Goal: Feedback & Contribution: Leave review/rating

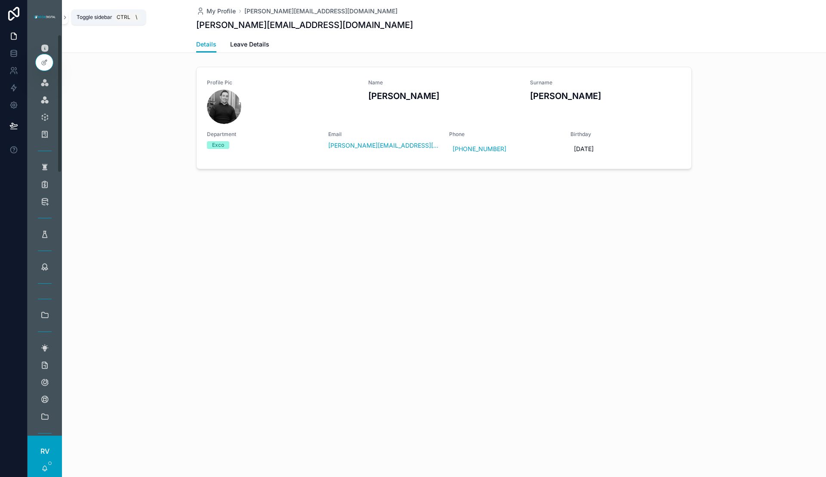
click at [67, 14] on icon "scrollable content" at bounding box center [65, 17] width 6 height 6
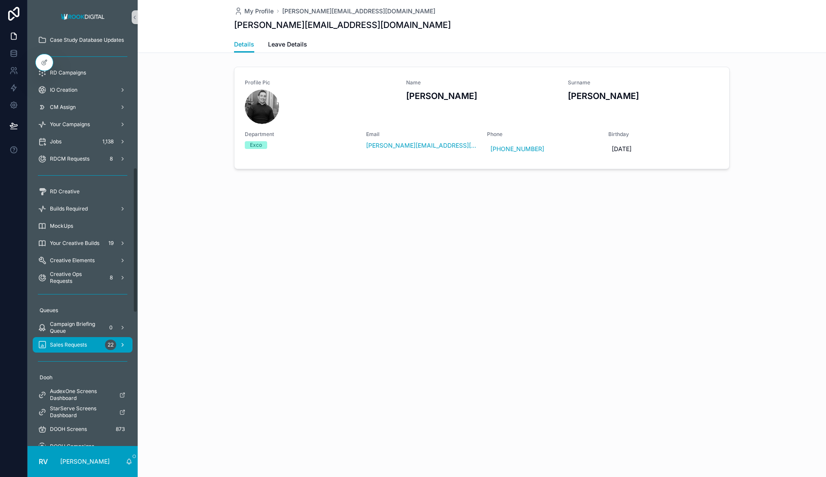
click at [85, 343] on span "Sales Requests" at bounding box center [68, 344] width 37 height 7
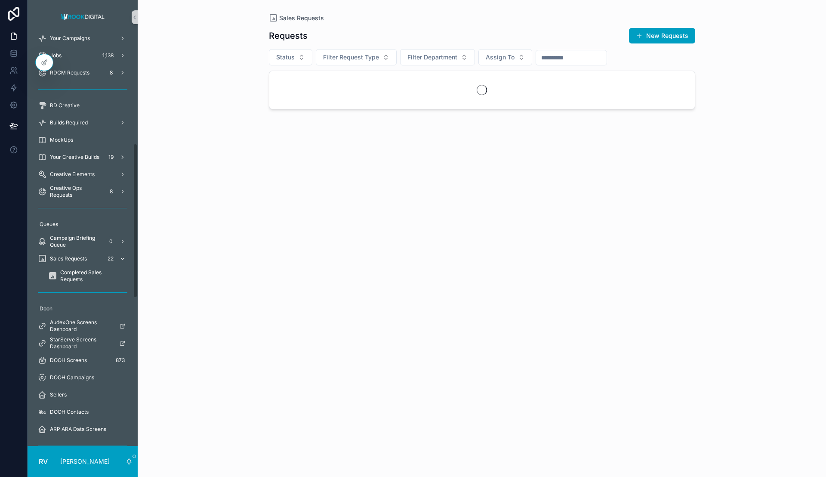
scroll to position [290, 0]
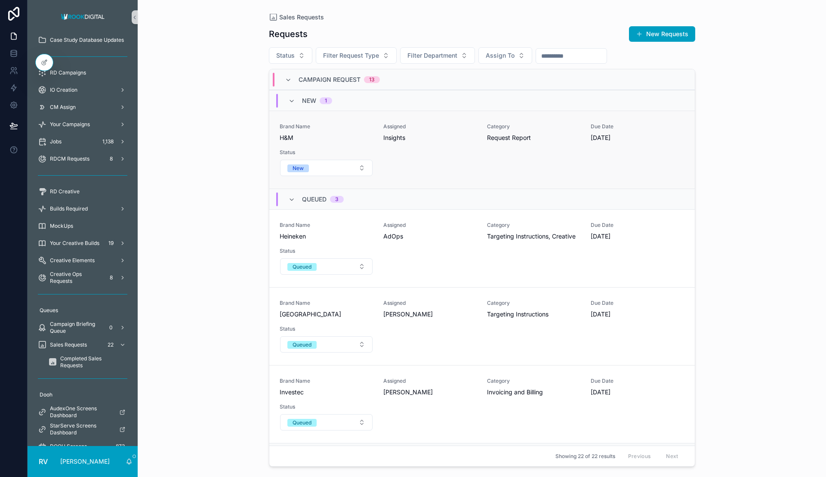
click at [525, 135] on span "Request Report" at bounding box center [533, 137] width 93 height 9
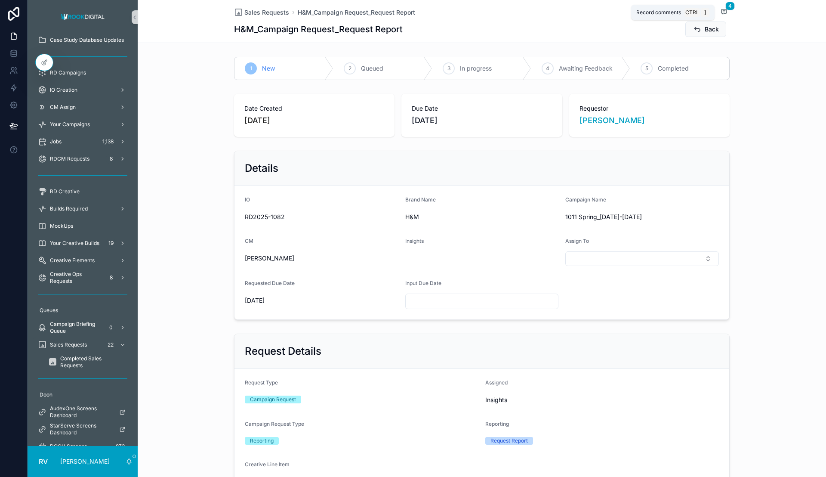
click at [721, 13] on icon "scrollable content" at bounding box center [723, 11] width 5 height 5
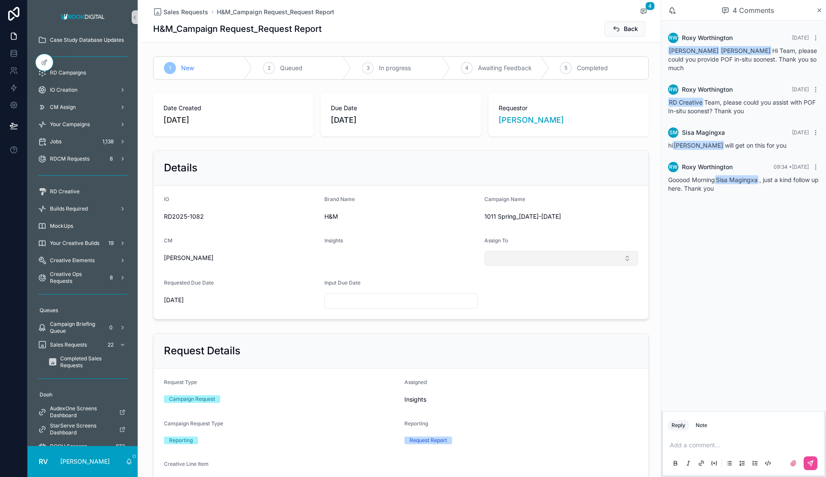
click at [556, 258] on button "Select Button" at bounding box center [561, 258] width 154 height 15
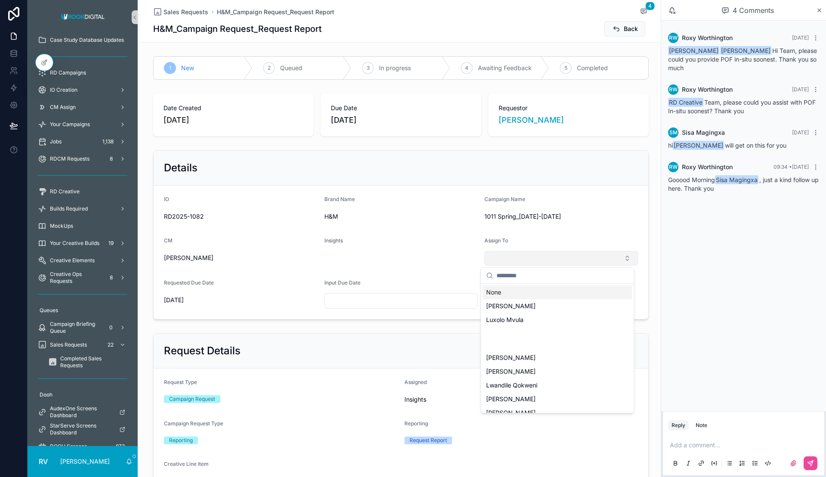
click at [521, 258] on button "Select Button" at bounding box center [561, 258] width 154 height 15
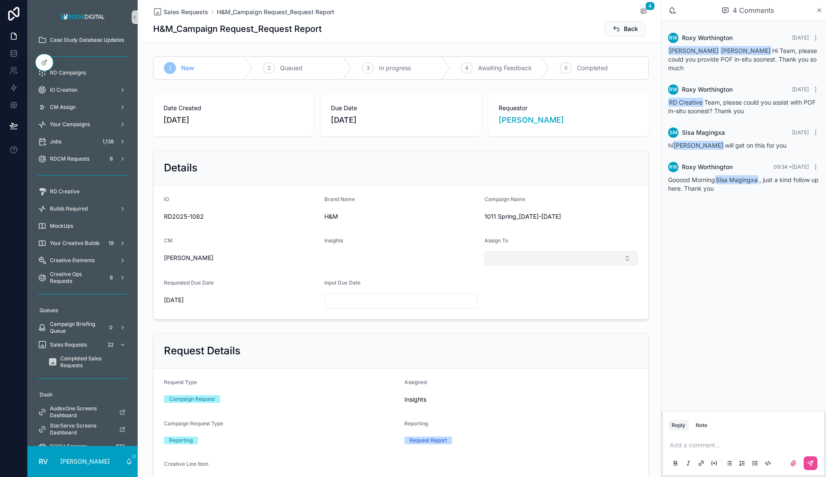
click at [522, 258] on button "Select Button" at bounding box center [561, 258] width 154 height 15
type input "***"
click at [506, 292] on span "Sisa Magingxa" at bounding box center [507, 292] width 42 height 9
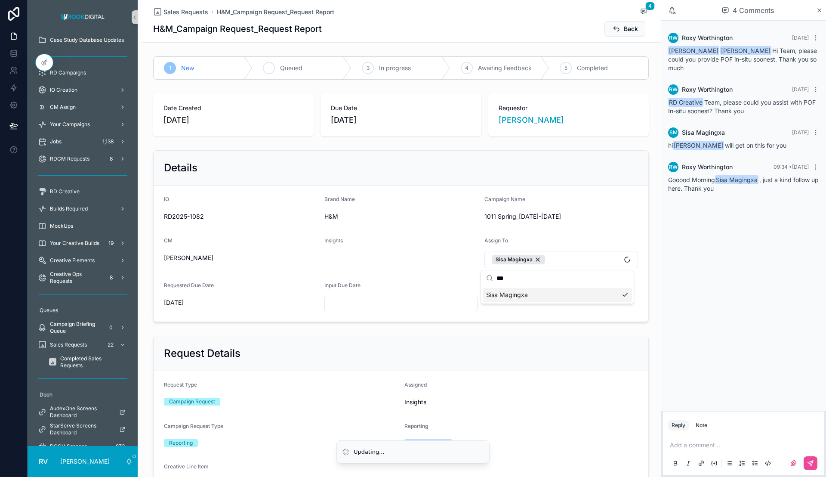
click at [289, 68] on span "Queued" at bounding box center [291, 68] width 22 height 9
click at [612, 27] on icon "scrollable content" at bounding box center [616, 29] width 9 height 9
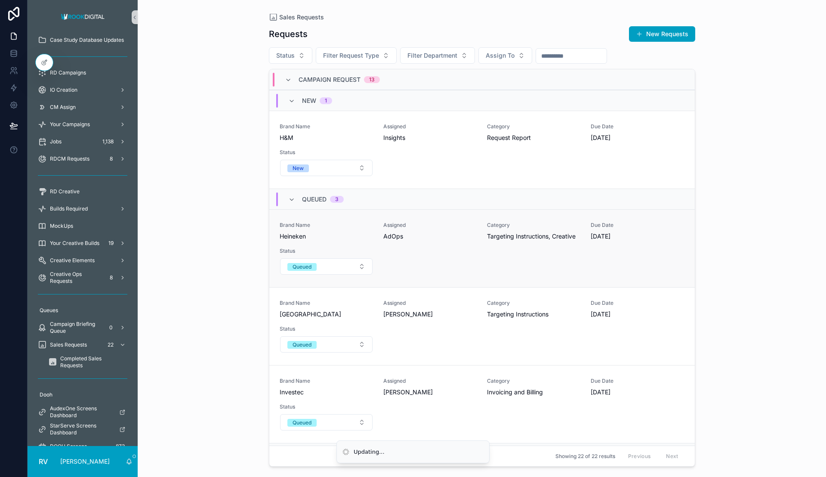
click at [447, 241] on div "Brand Name Heineken Assigned AdOps Category Targeting Instructions, Creative Du…" at bounding box center [482, 247] width 405 height 53
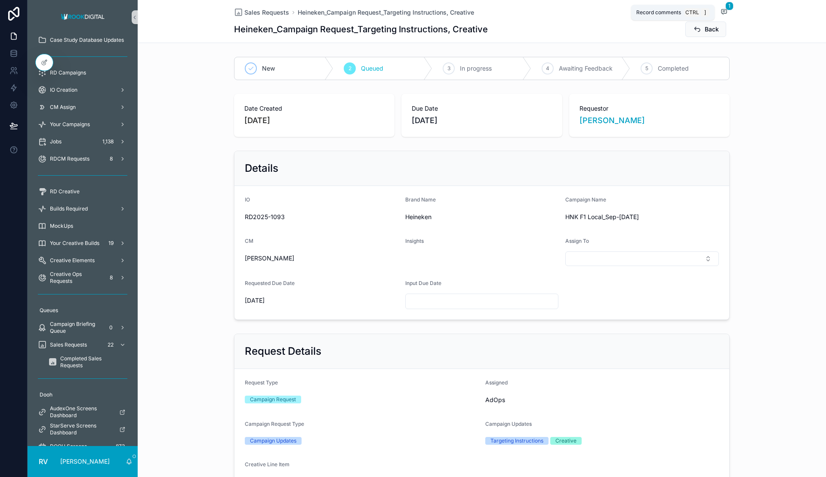
click at [722, 12] on icon "scrollable content" at bounding box center [723, 11] width 7 height 7
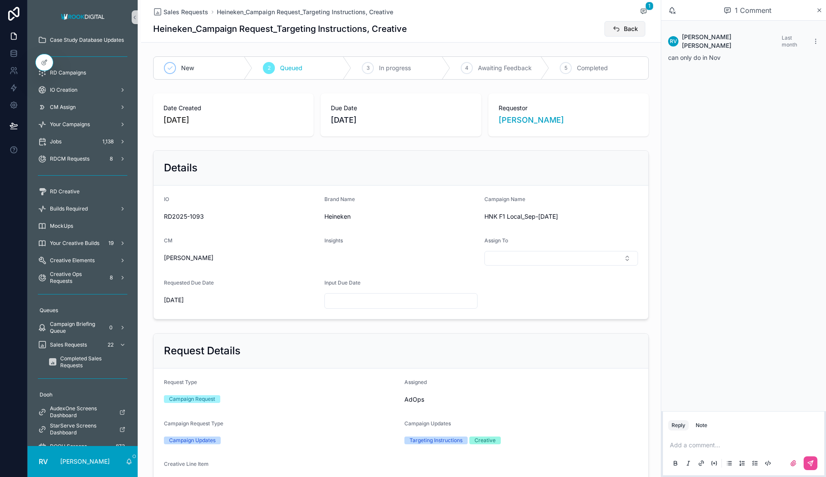
click at [624, 25] on span "Back" at bounding box center [631, 29] width 14 height 9
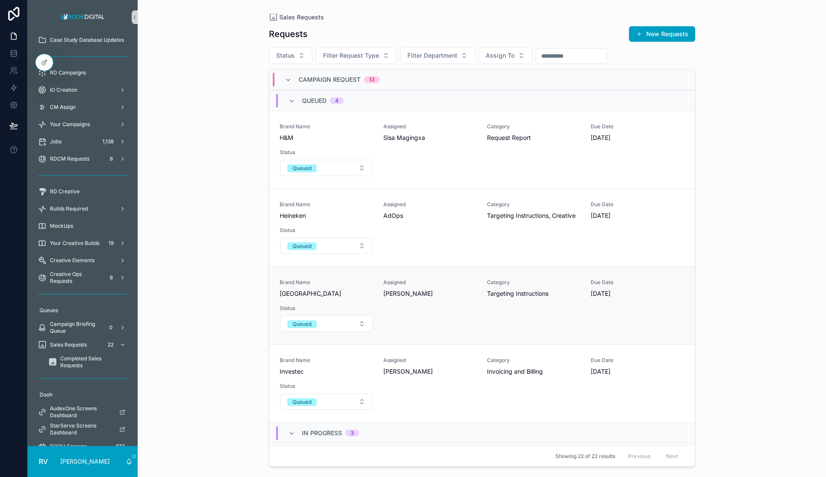
click at [452, 291] on span "[PERSON_NAME]" at bounding box center [429, 293] width 93 height 9
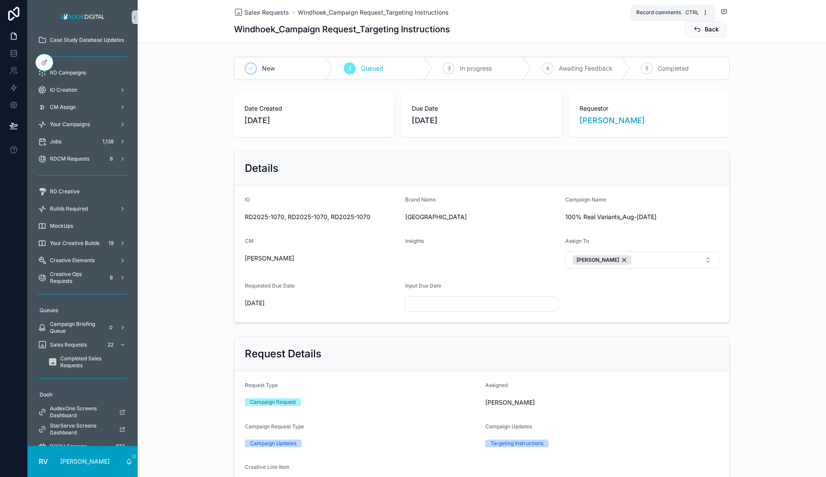
click at [720, 11] on icon "scrollable content" at bounding box center [723, 11] width 7 height 7
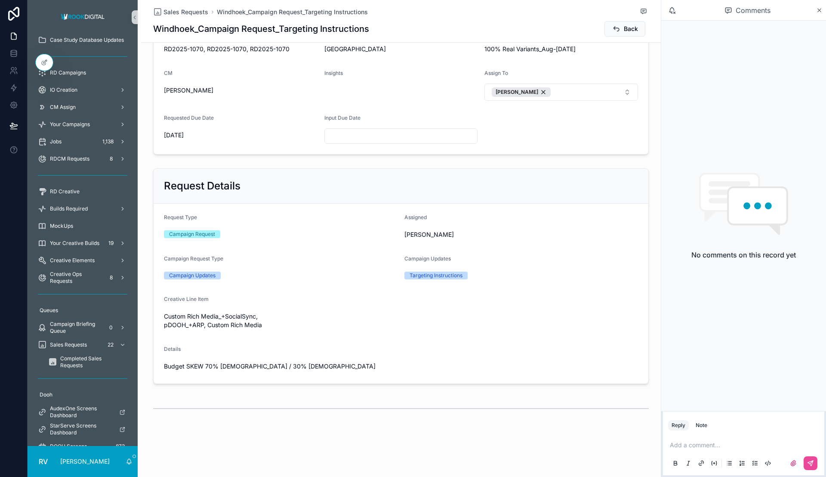
scroll to position [168, 0]
click at [156, 366] on icon "scrollable content" at bounding box center [158, 365] width 7 height 7
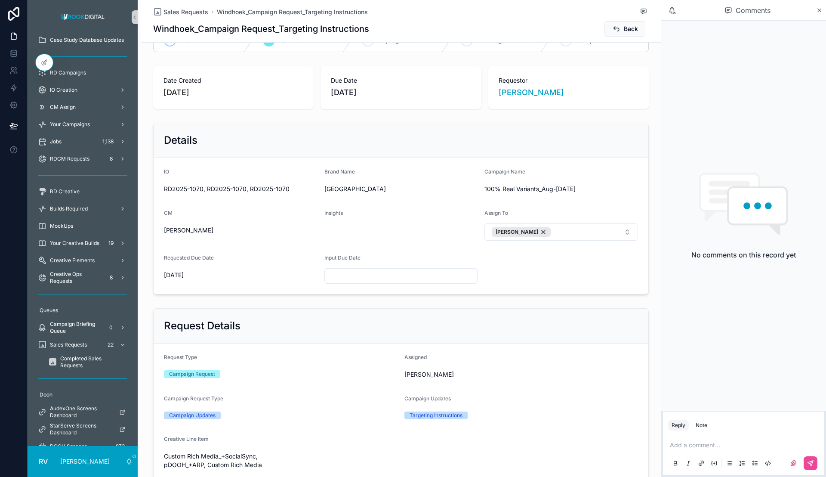
scroll to position [0, 0]
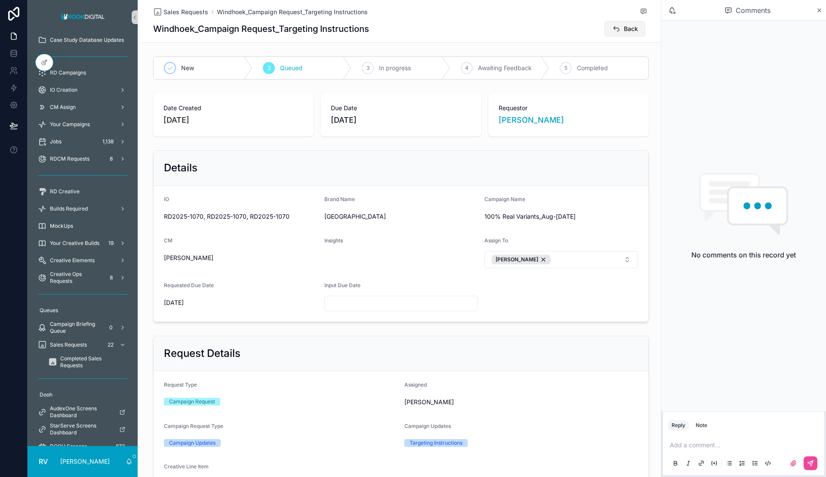
click at [627, 28] on span "Back" at bounding box center [631, 29] width 14 height 9
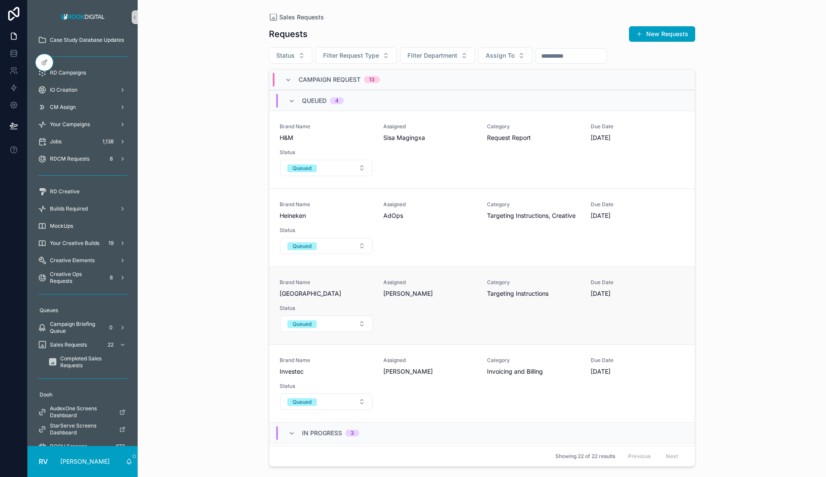
scroll to position [54, 0]
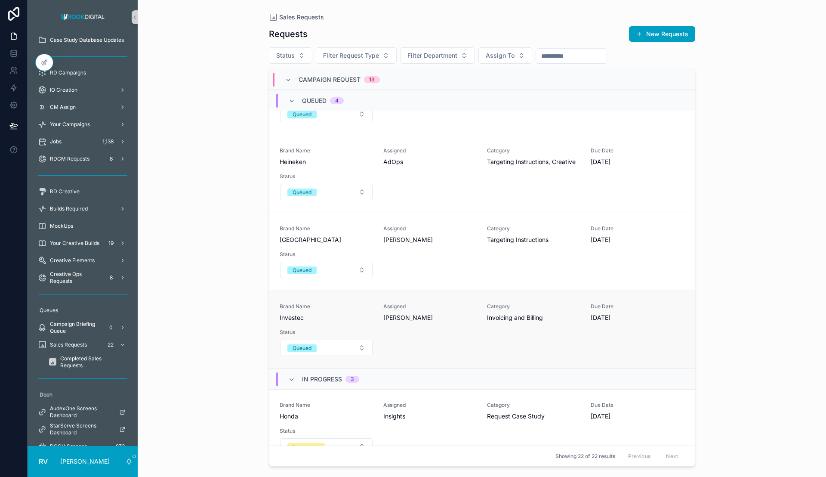
click at [435, 323] on div "Brand Name Investec Assigned [PERSON_NAME] Category Invoicing and Billing Due D…" at bounding box center [482, 329] width 405 height 53
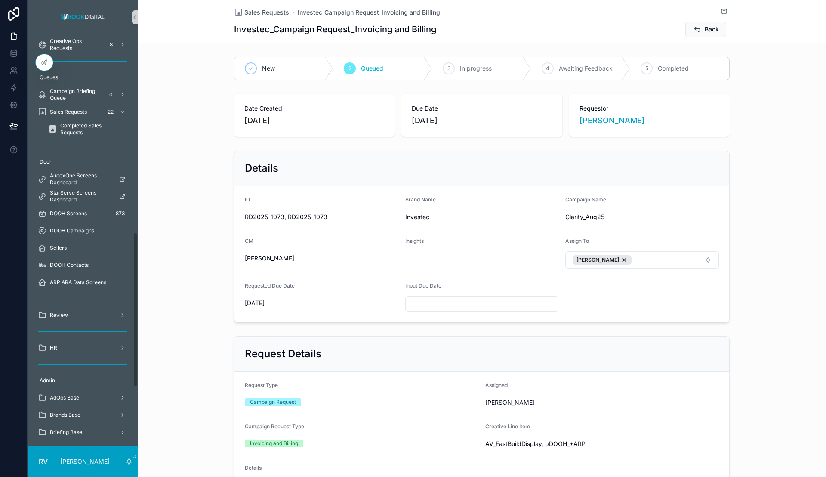
scroll to position [527, 0]
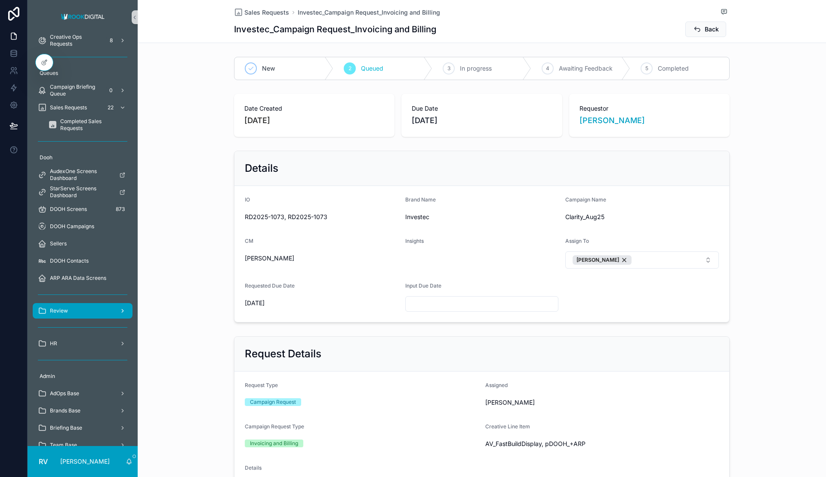
click at [86, 317] on div "Review" at bounding box center [82, 311] width 89 height 14
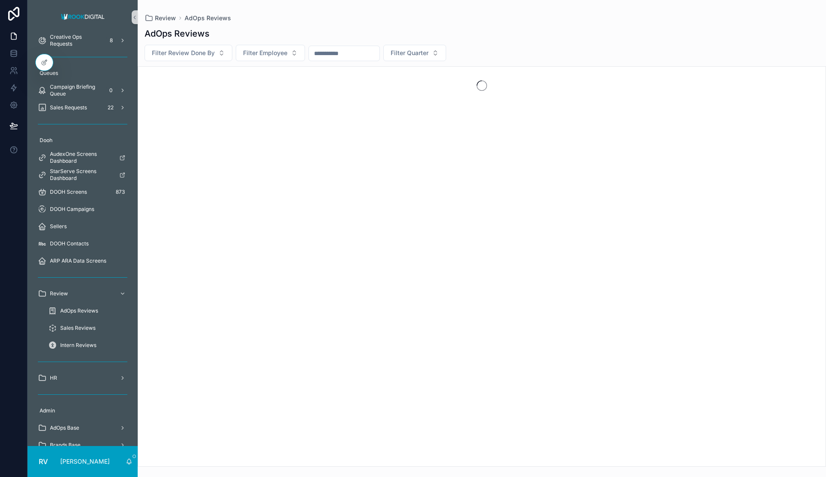
click at [86, 311] on span "AdOps Reviews" at bounding box center [79, 310] width 38 height 7
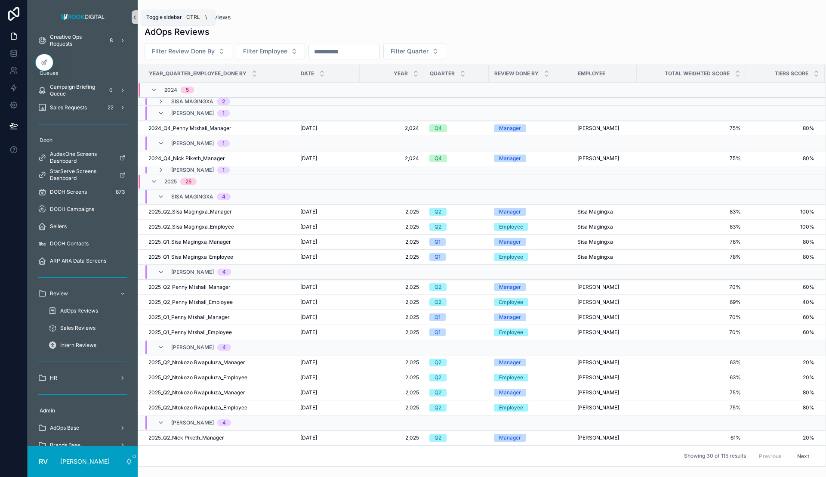
click at [134, 15] on icon "scrollable content" at bounding box center [135, 17] width 6 height 6
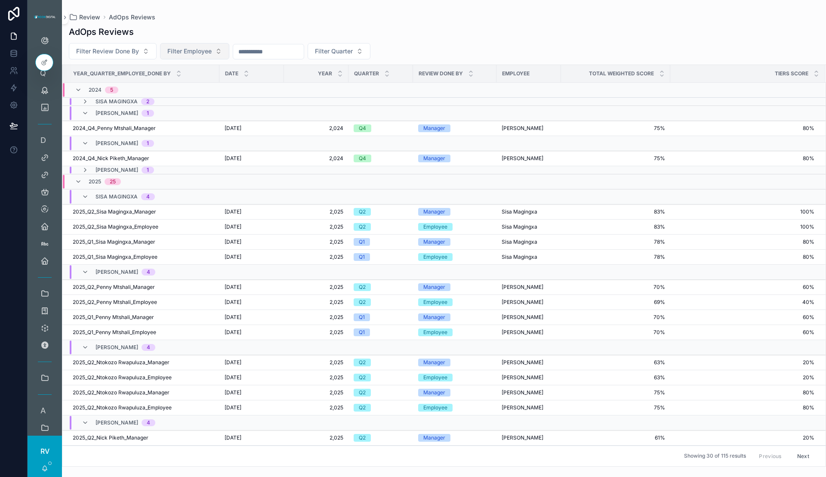
click at [197, 53] on span "Filter Employee" at bounding box center [189, 51] width 44 height 9
type input "****"
click at [211, 50] on span "Filter Employee" at bounding box center [189, 51] width 44 height 9
click at [179, 67] on input "scrollable content" at bounding box center [200, 69] width 86 height 15
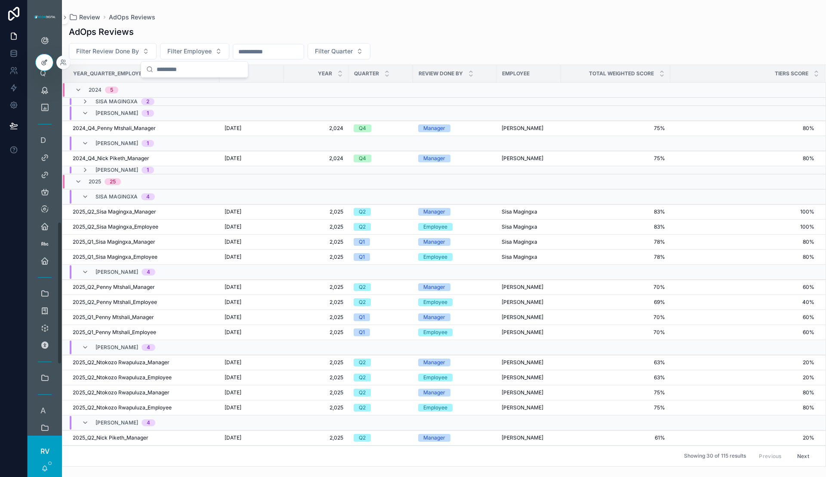
click at [42, 62] on icon at bounding box center [44, 62] width 7 height 7
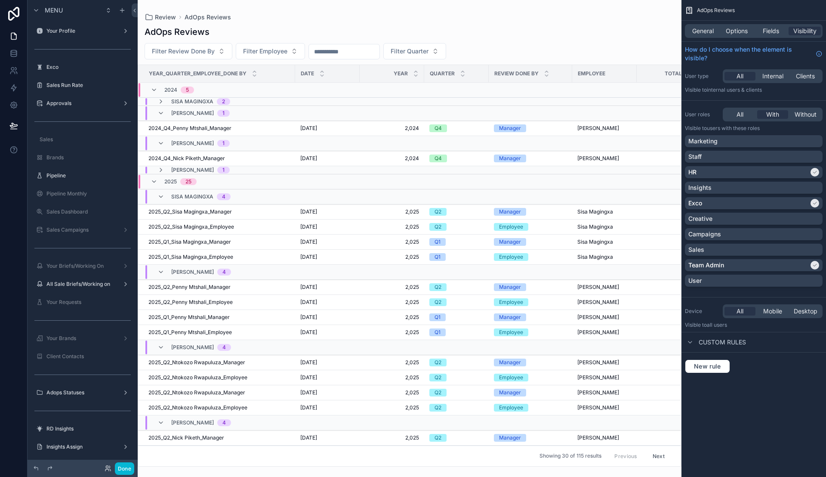
click at [740, 39] on div "General Options Fields Visibility" at bounding box center [753, 31] width 145 height 21
click at [733, 35] on div "General Options Fields Visibility" at bounding box center [754, 31] width 138 height 14
click at [738, 30] on span "Options" at bounding box center [737, 31] width 22 height 9
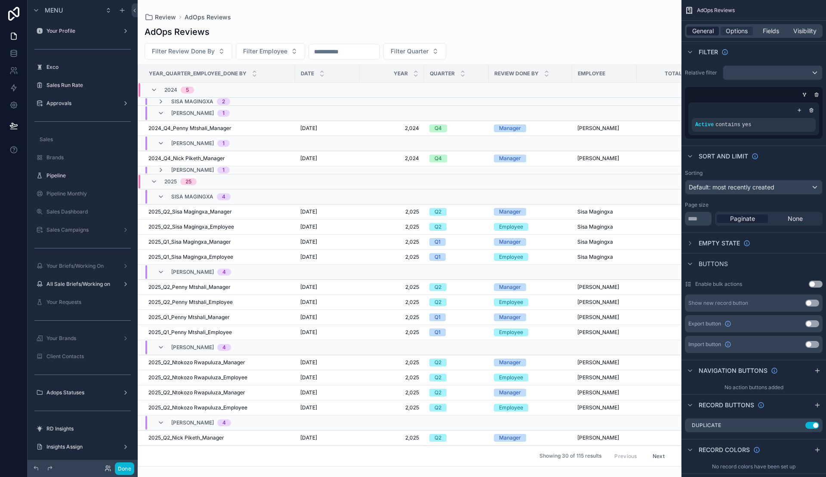
click at [707, 31] on span "General" at bounding box center [703, 31] width 22 height 9
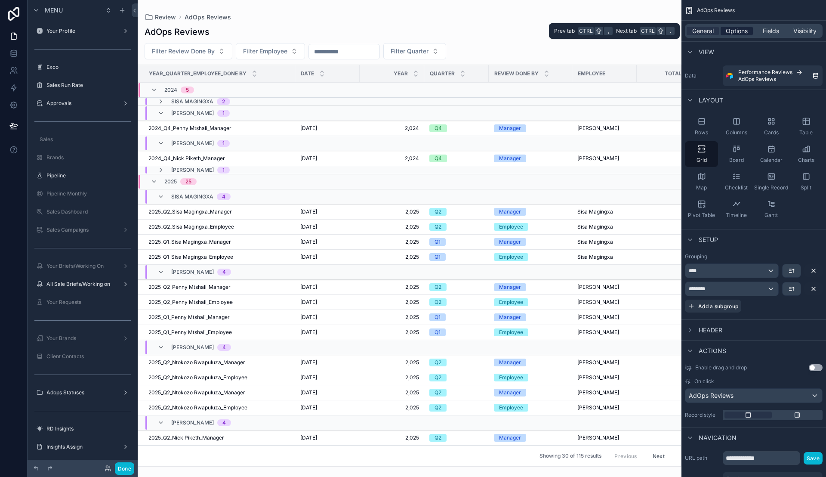
click at [733, 34] on span "Options" at bounding box center [737, 31] width 22 height 9
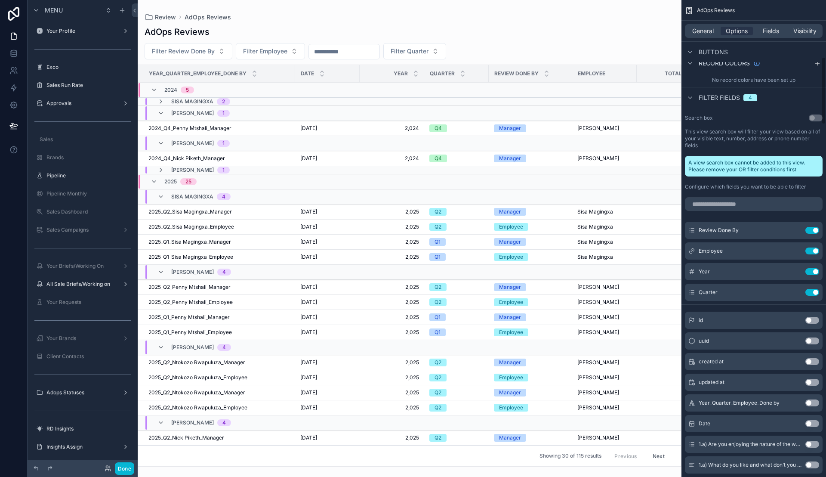
scroll to position [425, 0]
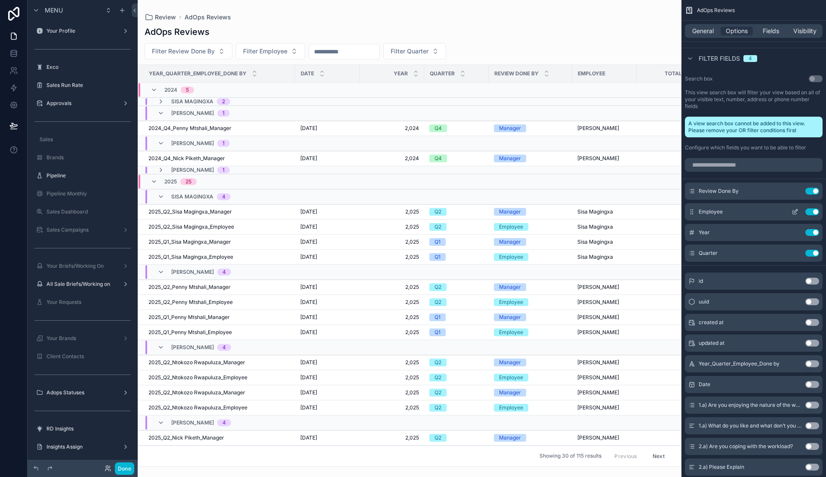
click at [793, 212] on icon "scrollable content" at bounding box center [795, 212] width 4 height 4
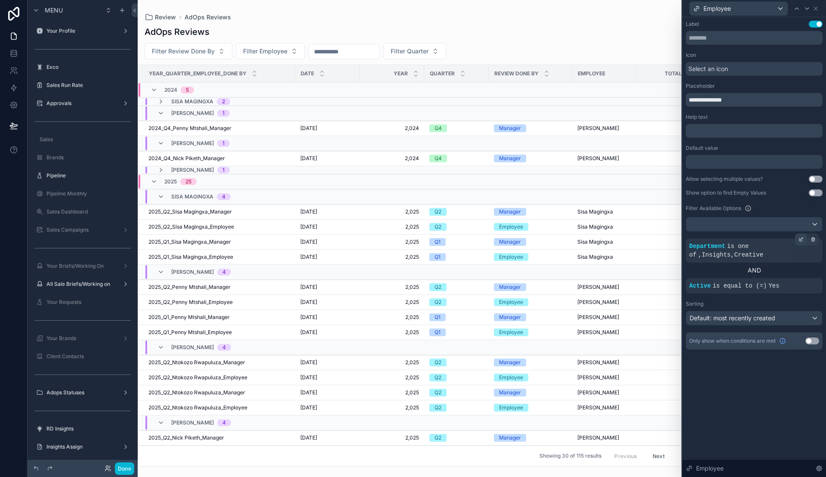
click at [800, 241] on icon at bounding box center [800, 239] width 3 height 3
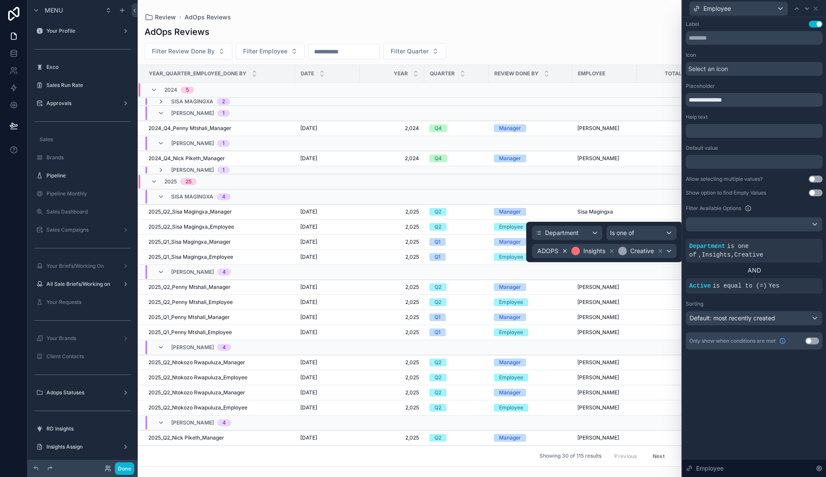
click at [563, 250] on icon at bounding box center [565, 251] width 6 height 6
click at [663, 233] on div "Is one of" at bounding box center [652, 233] width 48 height 14
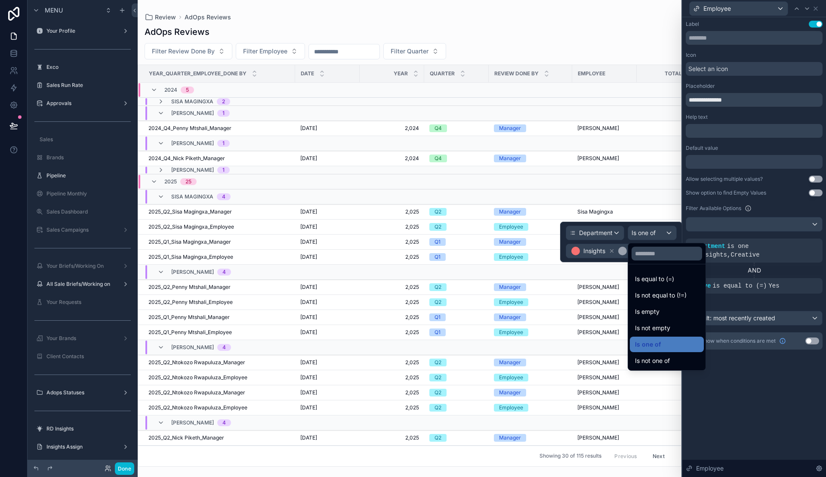
click at [663, 233] on div at bounding box center [621, 241] width 122 height 40
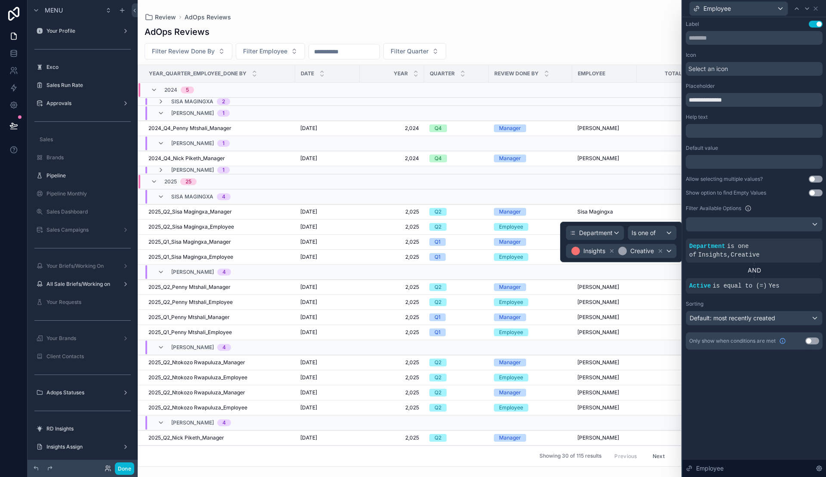
click at [563, 251] on div "Department Is one of Insights Creative" at bounding box center [621, 241] width 122 height 40
click at [670, 251] on div "Insights Creative" at bounding box center [621, 251] width 110 height 14
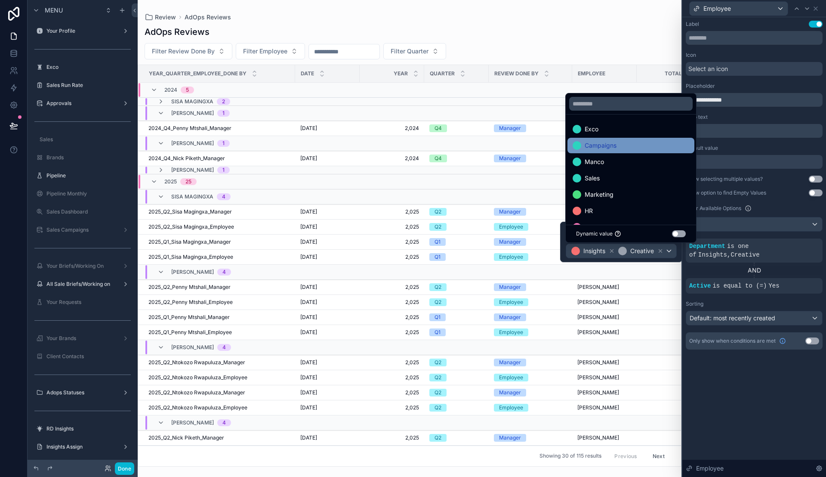
click at [604, 145] on span "Campaigns" at bounding box center [600, 145] width 32 height 10
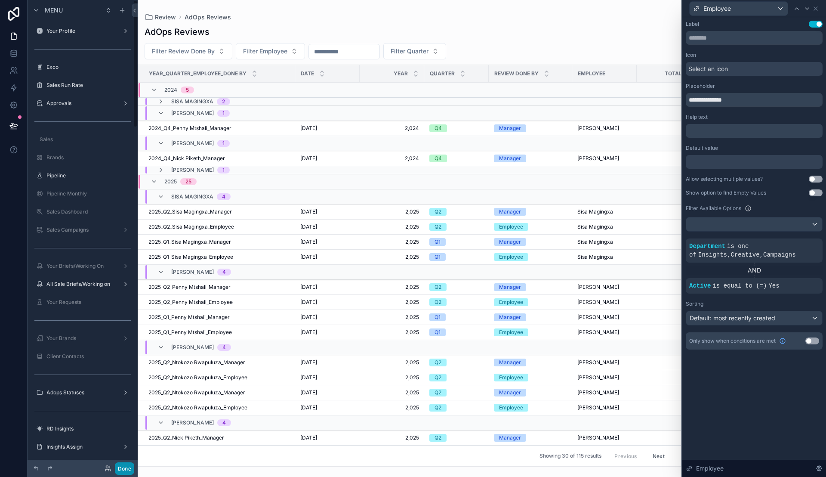
click at [118, 466] on button "Done" at bounding box center [124, 468] width 19 height 12
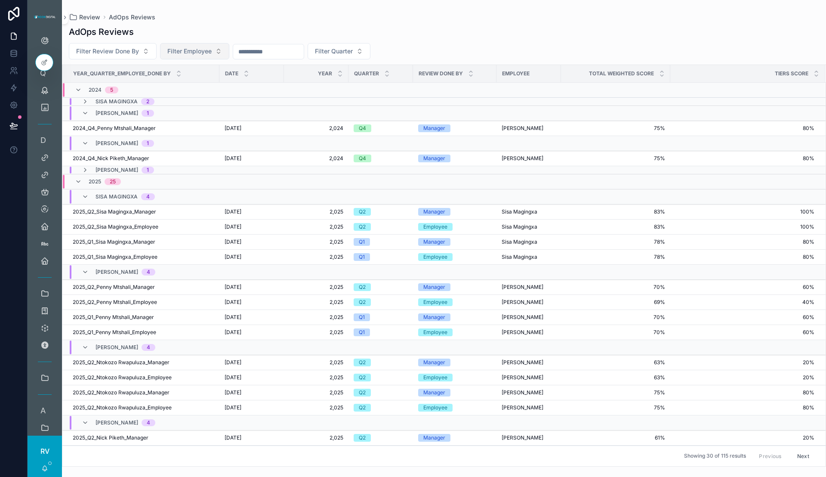
click at [209, 49] on span "Filter Employee" at bounding box center [189, 51] width 44 height 9
type input "***"
click at [20, 37] on link at bounding box center [13, 36] width 27 height 17
click at [15, 59] on link at bounding box center [13, 53] width 27 height 17
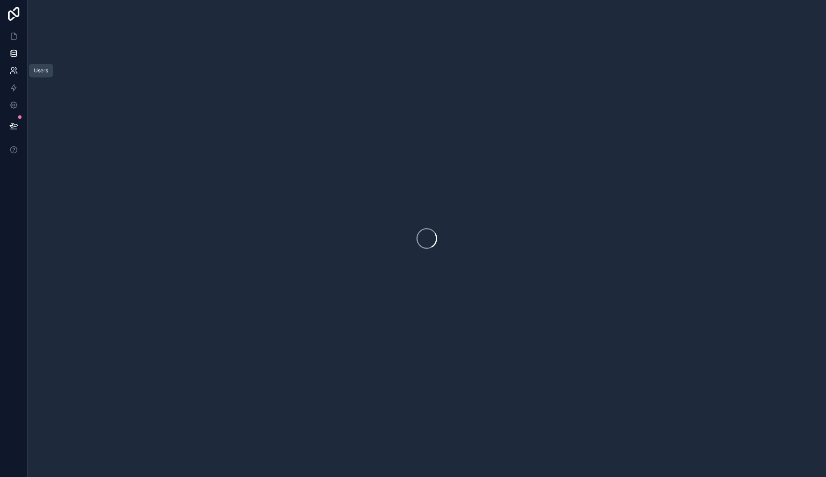
click at [15, 71] on icon at bounding box center [13, 70] width 9 height 9
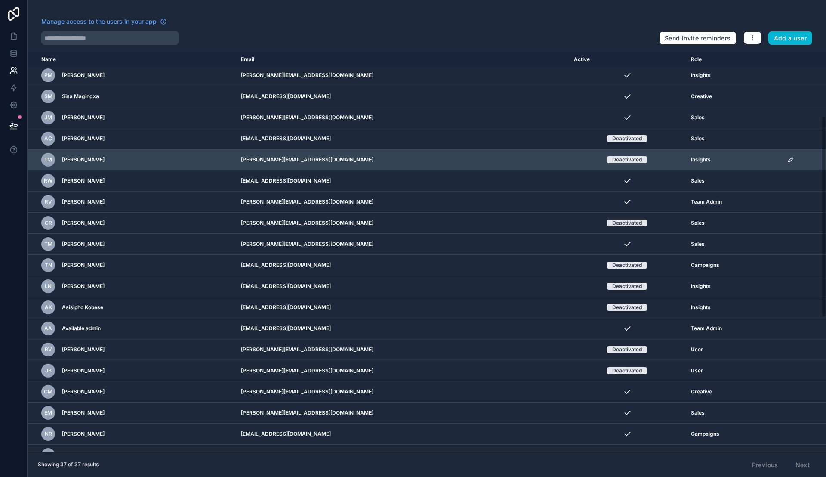
scroll to position [129, 0]
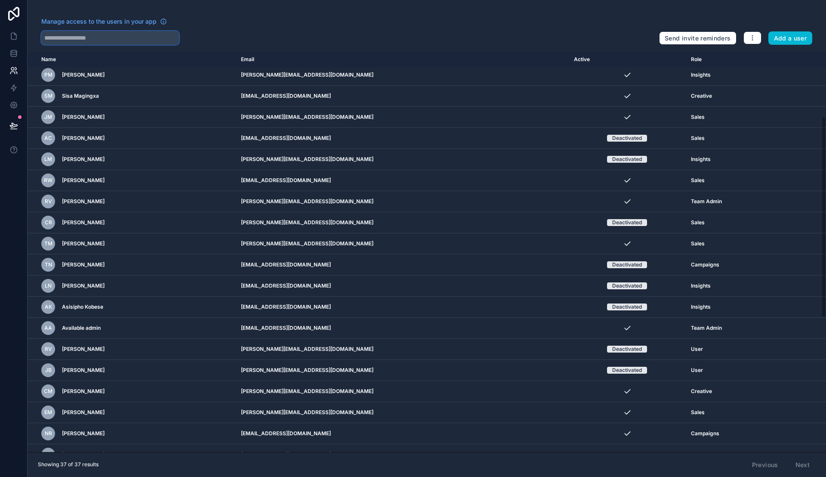
click at [59, 43] on input "text" at bounding box center [110, 38] width 138 height 14
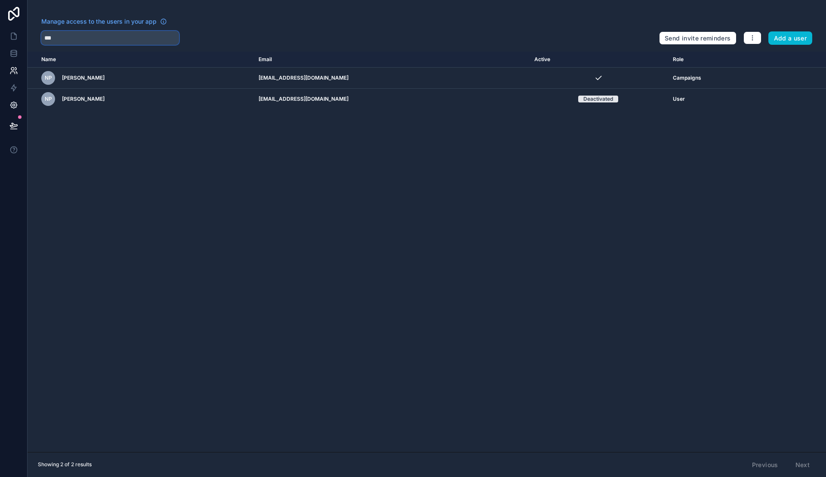
drag, startPoint x: 59, startPoint y: 43, endPoint x: 0, endPoint y: 98, distance: 80.4
click at [0, 98] on div "Manage access to the users in your app *** Send invite reminders Add a user Nam…" at bounding box center [413, 238] width 826 height 477
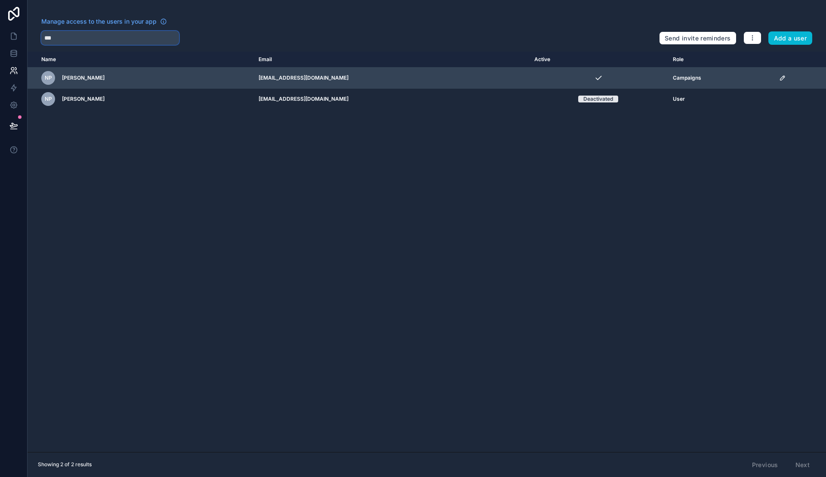
type input "***"
click at [673, 77] on span "Campaigns" at bounding box center [687, 77] width 28 height 7
copy tbody "Campaigns NP"
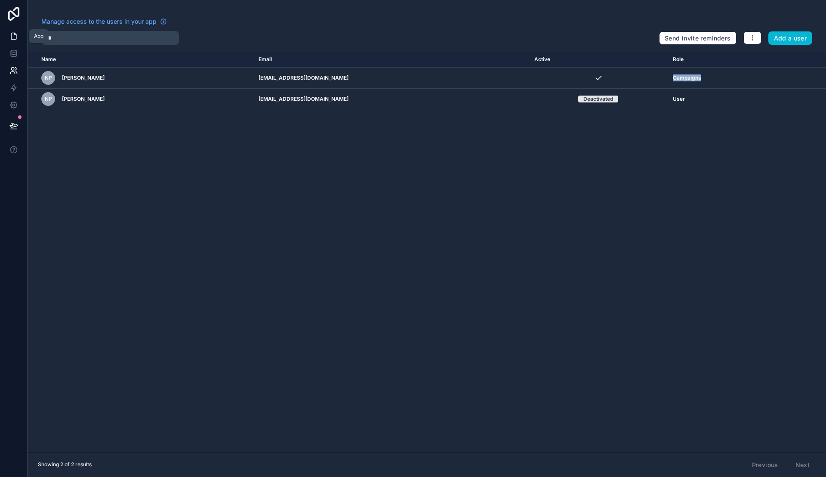
click at [12, 32] on icon at bounding box center [13, 36] width 9 height 9
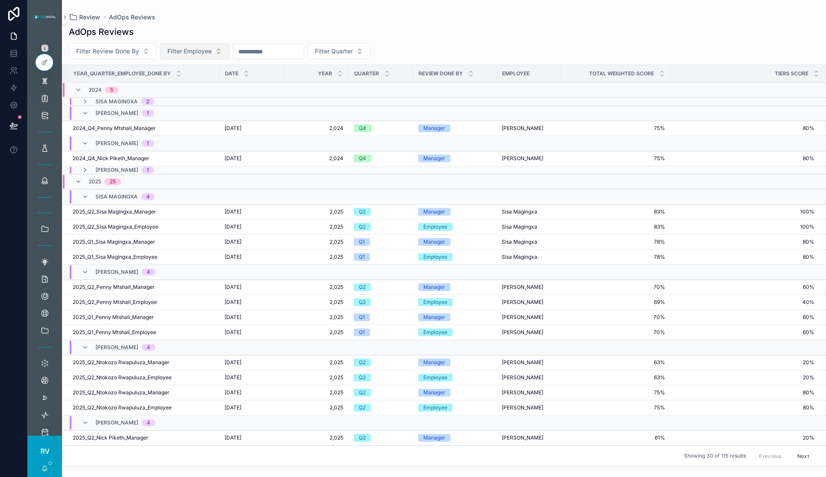
click at [203, 52] on span "Filter Employee" at bounding box center [189, 51] width 44 height 9
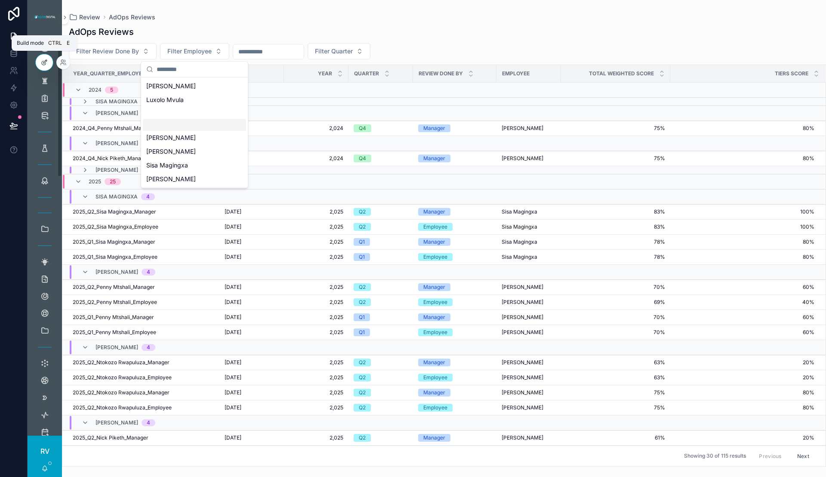
click at [46, 65] on icon at bounding box center [44, 62] width 7 height 7
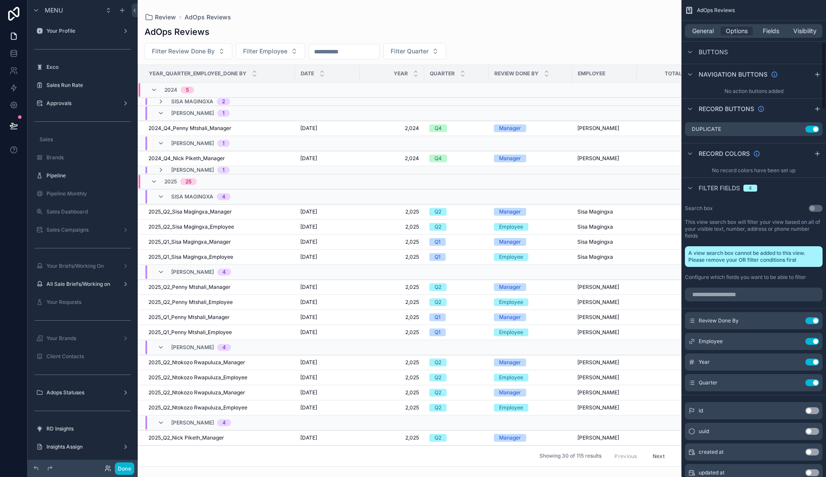
scroll to position [297, 0]
click at [793, 337] on icon "scrollable content" at bounding box center [794, 340] width 7 height 7
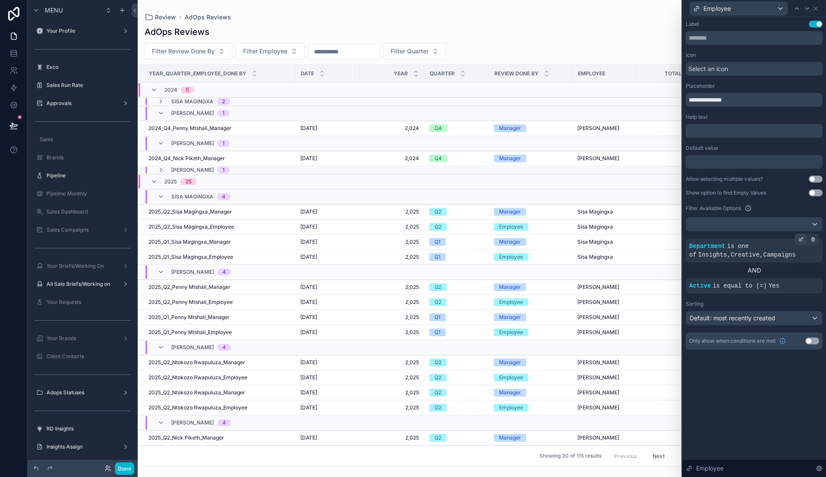
click at [798, 240] on icon at bounding box center [800, 239] width 5 height 5
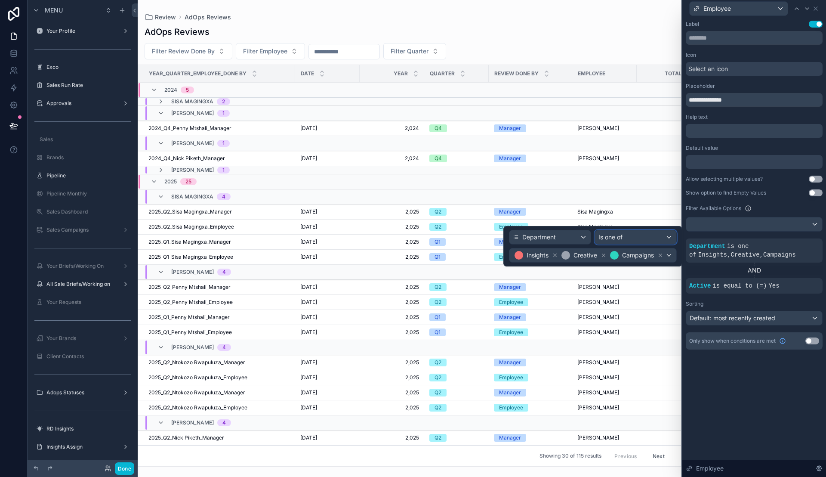
click at [636, 238] on div "Is one of" at bounding box center [635, 237] width 81 height 14
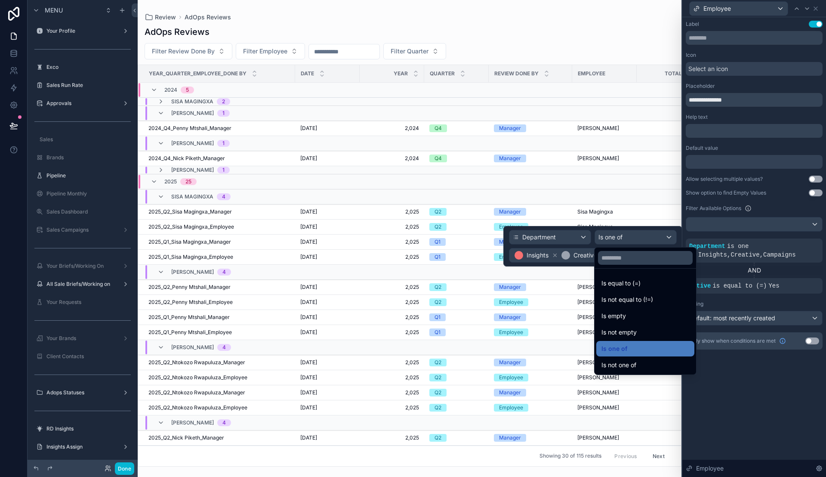
click at [566, 243] on div at bounding box center [592, 246] width 179 height 40
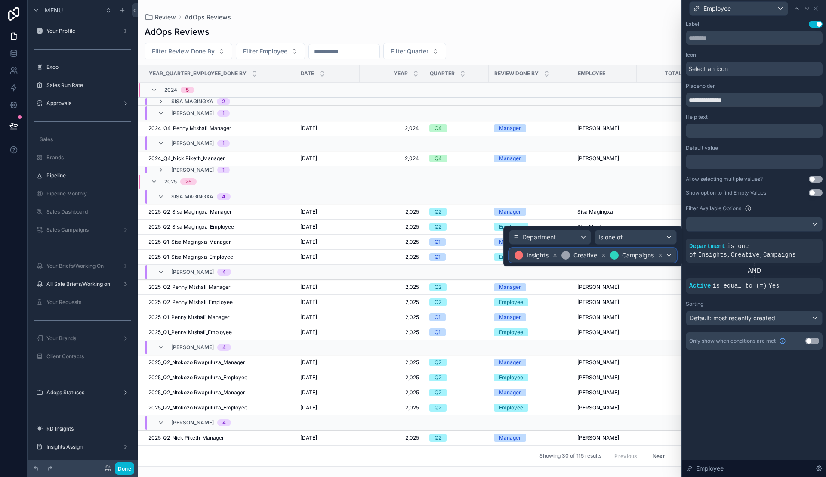
click at [670, 255] on div "Insights Creative Campaigns" at bounding box center [592, 255] width 167 height 14
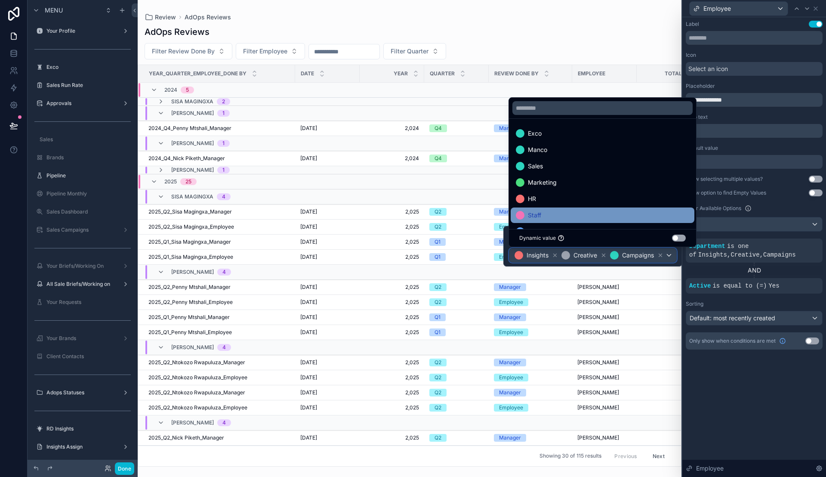
scroll to position [66, 0]
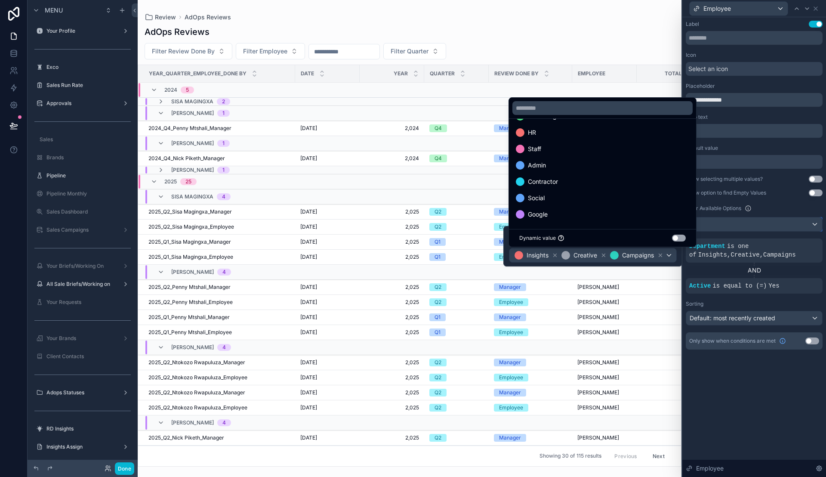
click at [762, 228] on div at bounding box center [754, 224] width 136 height 14
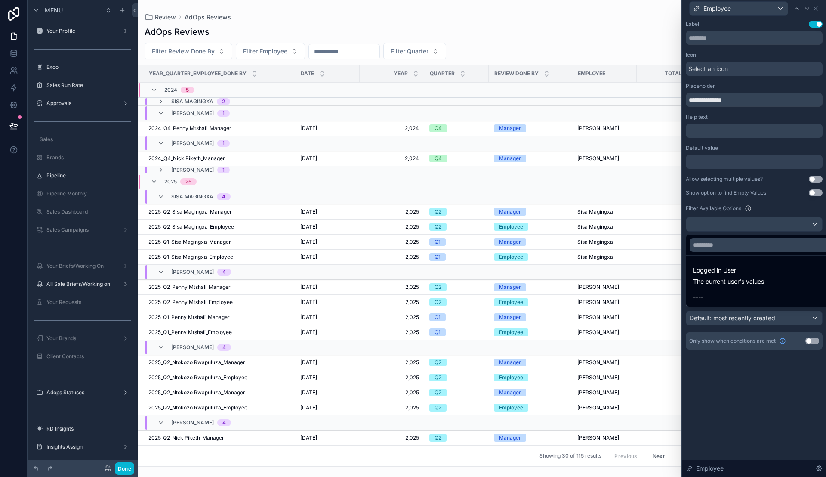
click at [779, 209] on div at bounding box center [754, 238] width 144 height 477
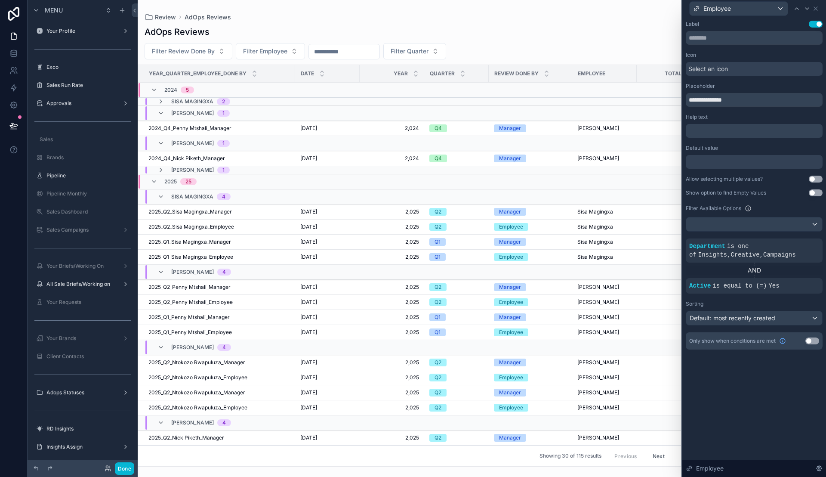
click at [270, 48] on div "scrollable content" at bounding box center [410, 238] width 544 height 477
click at [283, 49] on span "Filter Employee" at bounding box center [265, 51] width 44 height 9
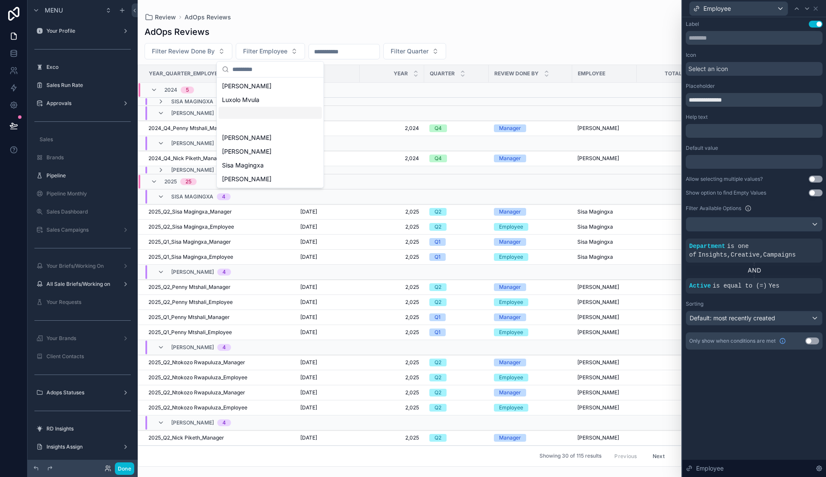
click at [251, 114] on div "Suggestions" at bounding box center [269, 113] width 103 height 12
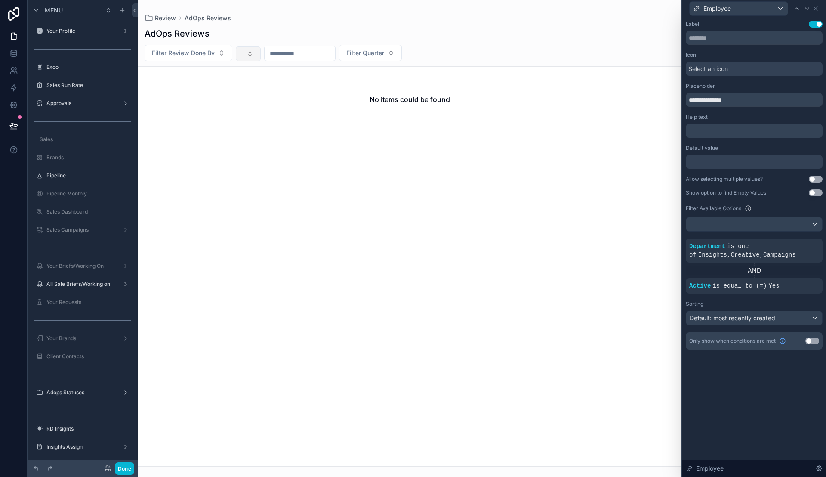
click at [256, 46] on div "Filter Review Done By Filter Quarter" at bounding box center [410, 53] width 544 height 16
click at [245, 54] on button "Select Button" at bounding box center [248, 53] width 25 height 15
click at [239, 90] on div "None" at bounding box center [247, 88] width 103 height 14
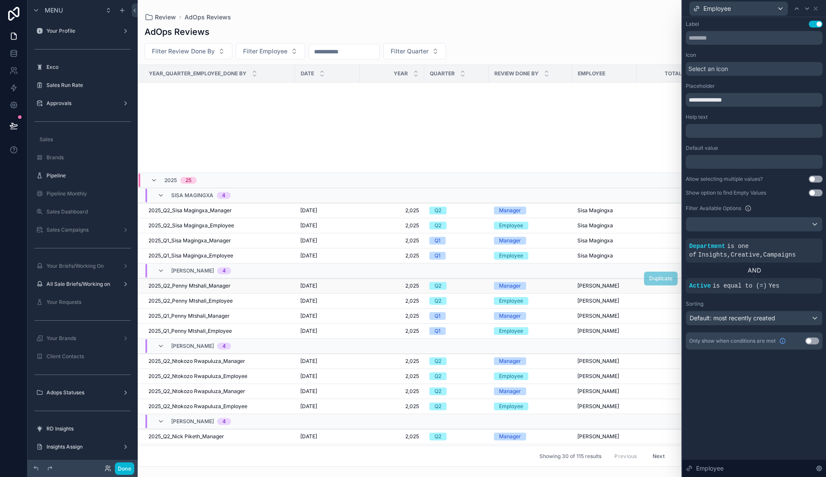
scroll to position [232, 0]
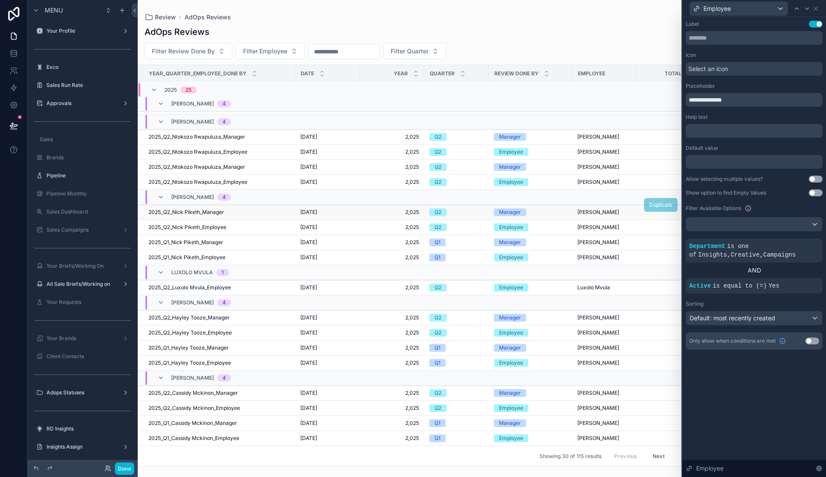
click at [535, 208] on div "Manager" at bounding box center [530, 212] width 73 height 8
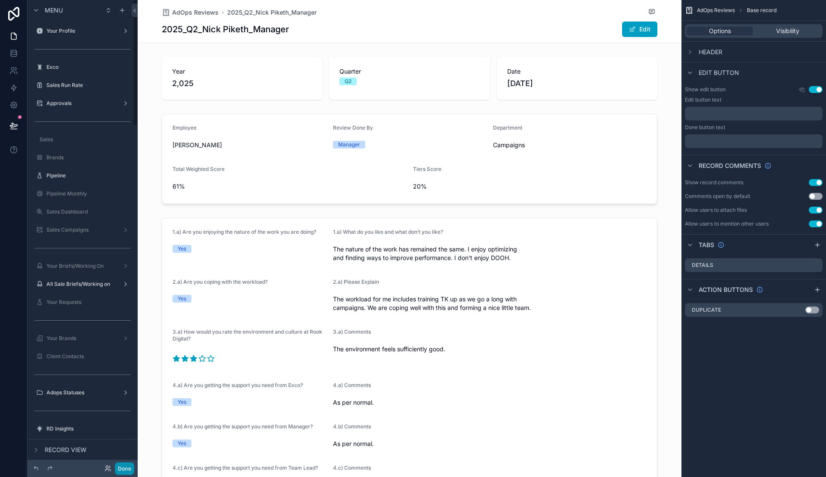
click at [123, 469] on button "Done" at bounding box center [124, 468] width 19 height 12
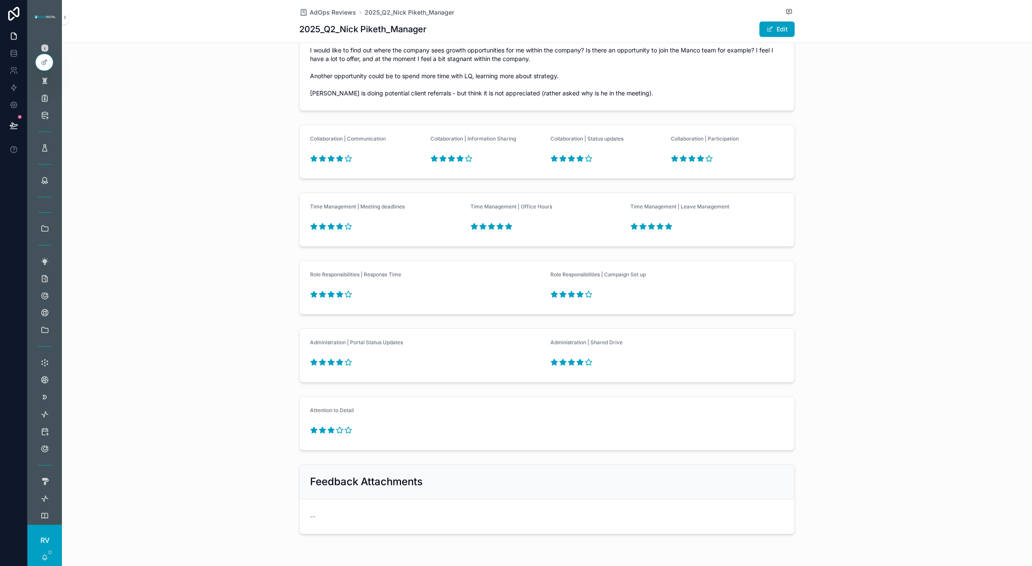
scroll to position [638, 0]
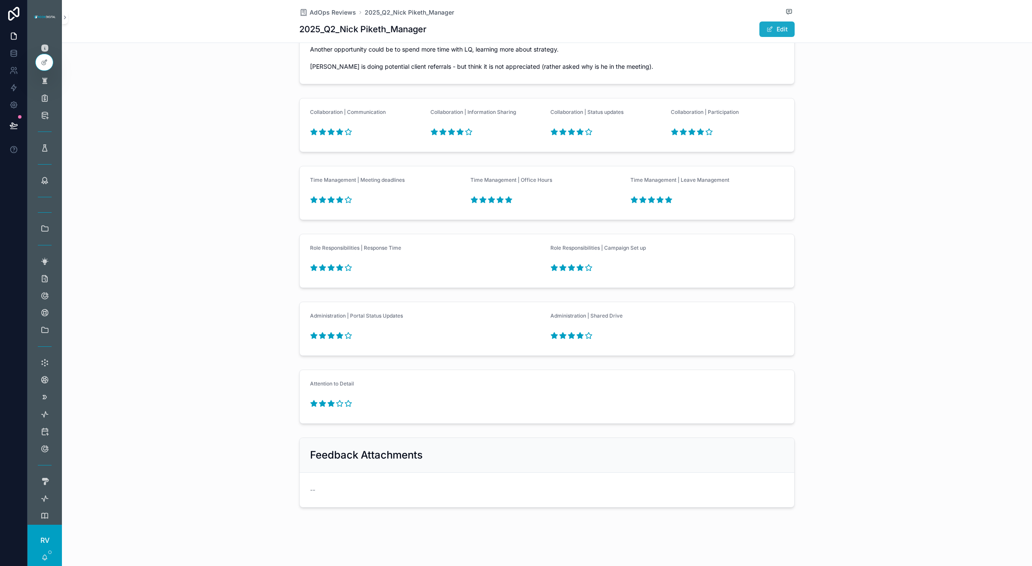
click at [773, 27] on button "Edit" at bounding box center [777, 29] width 35 height 15
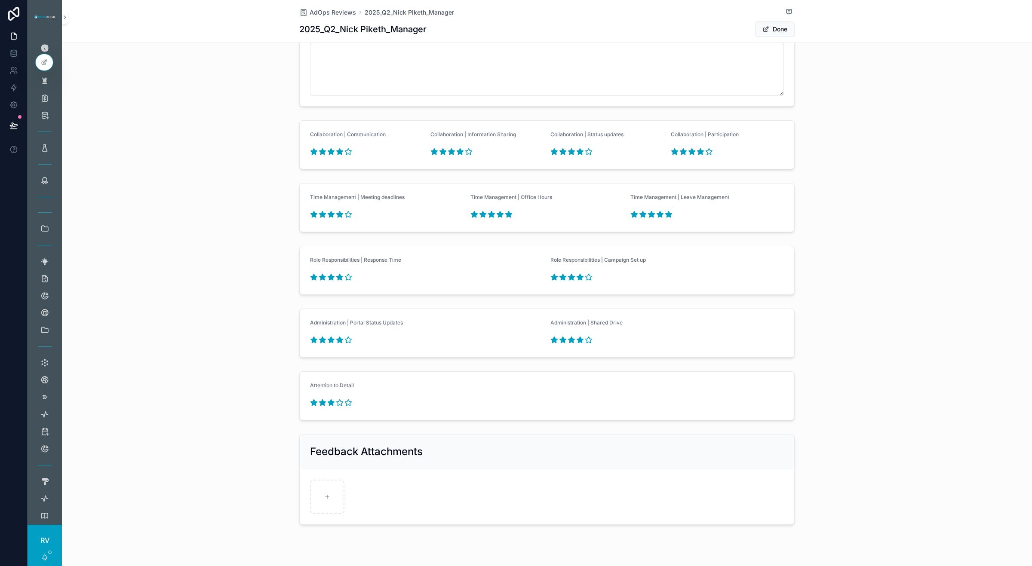
scroll to position [1072, 0]
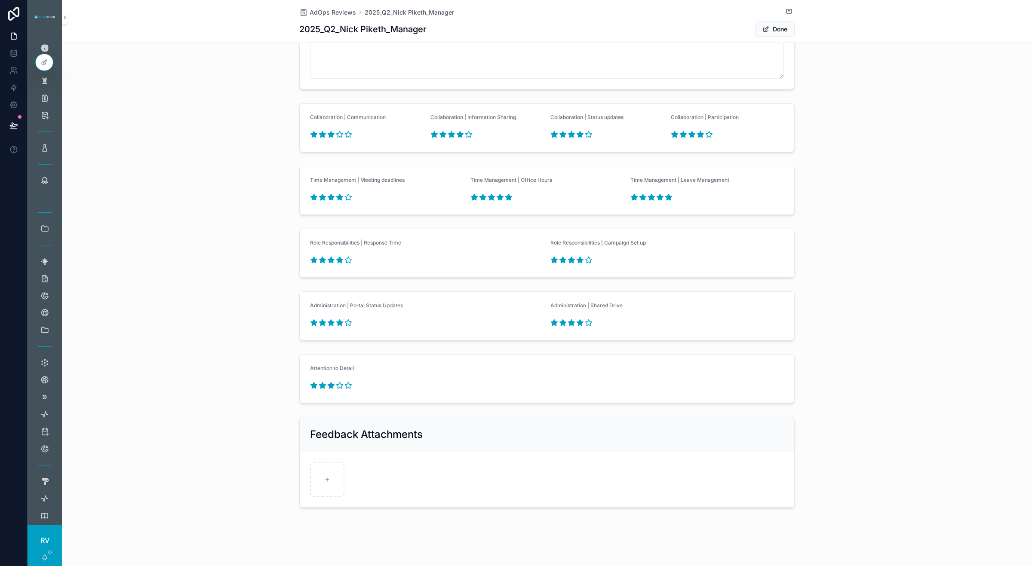
click at [328, 133] on icon "scrollable content" at bounding box center [331, 135] width 6 height 6
click at [328, 261] on icon "scrollable content" at bounding box center [331, 260] width 6 height 6
click at [441, 383] on form "Attention to Detail" at bounding box center [547, 379] width 495 height 48
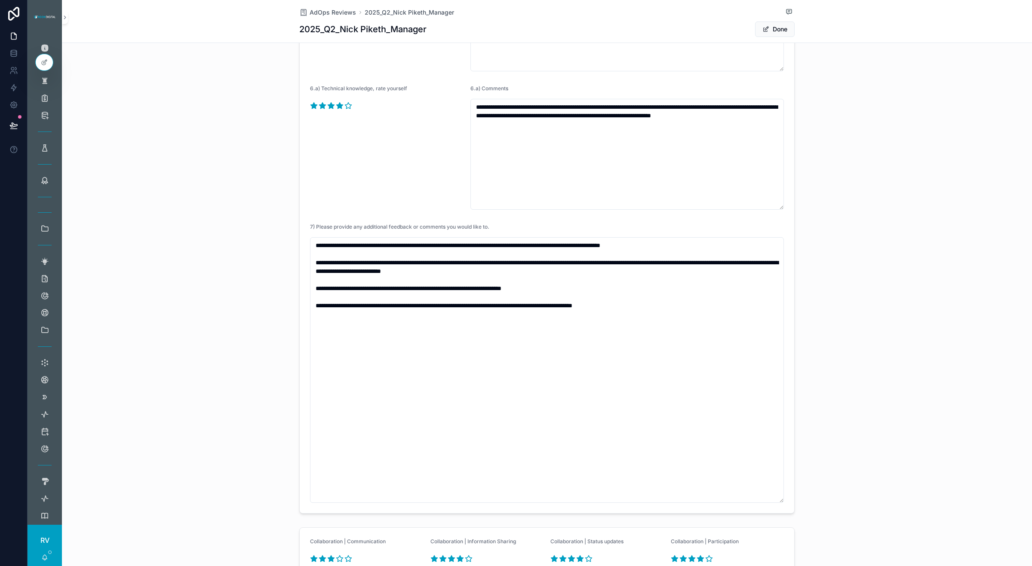
scroll to position [588, 0]
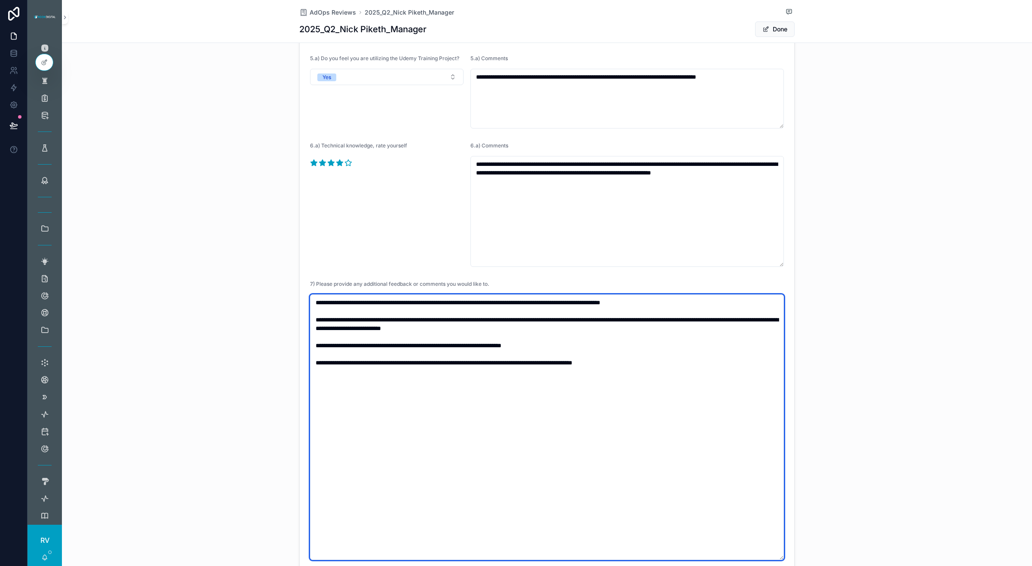
drag, startPoint x: 682, startPoint y: 302, endPoint x: 300, endPoint y: 302, distance: 381.5
click at [300, 302] on form "**********" at bounding box center [547, 101] width 495 height 938
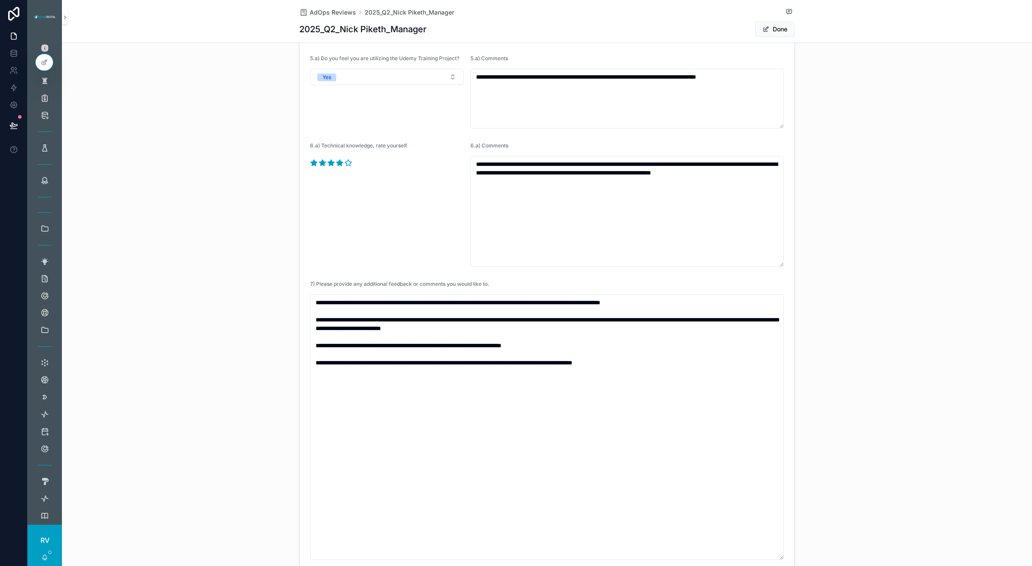
click at [289, 302] on div "**********" at bounding box center [547, 101] width 970 height 946
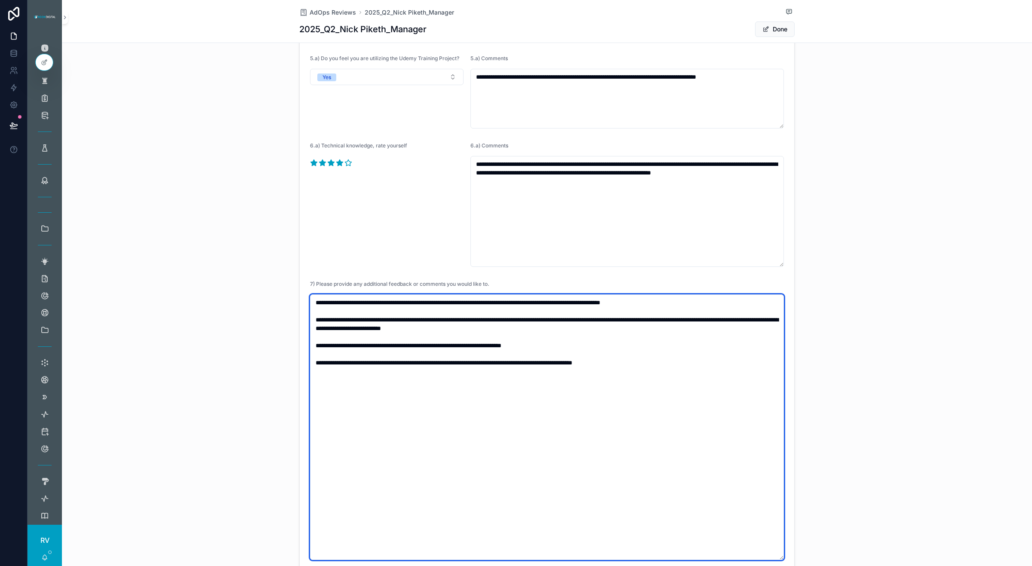
click at [694, 305] on textarea "**********" at bounding box center [547, 428] width 474 height 266
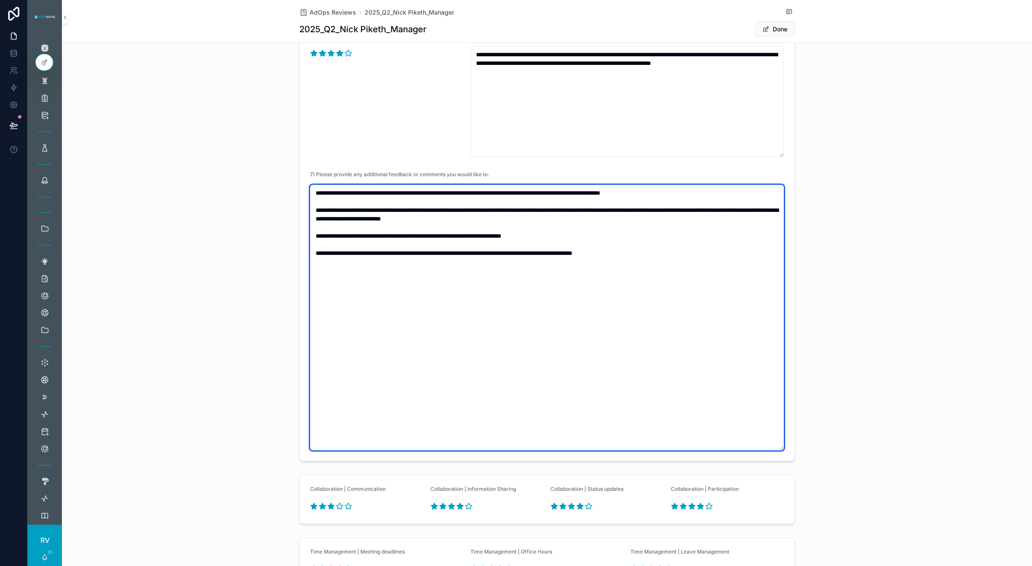
scroll to position [699, 0]
drag, startPoint x: 311, startPoint y: 256, endPoint x: 637, endPoint y: 254, distance: 326.0
click at [637, 254] on textarea "**********" at bounding box center [547, 317] width 474 height 266
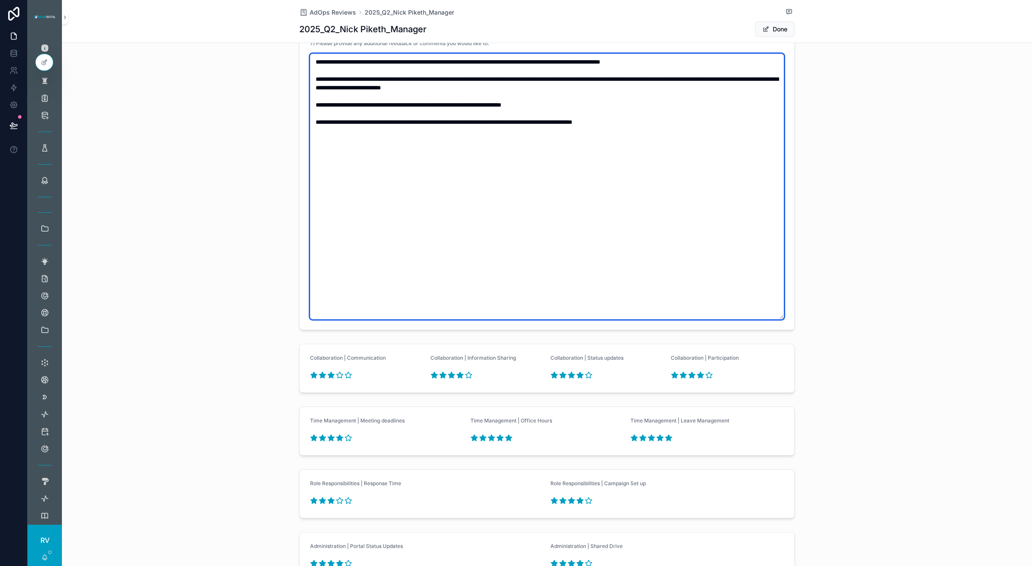
scroll to position [806, 0]
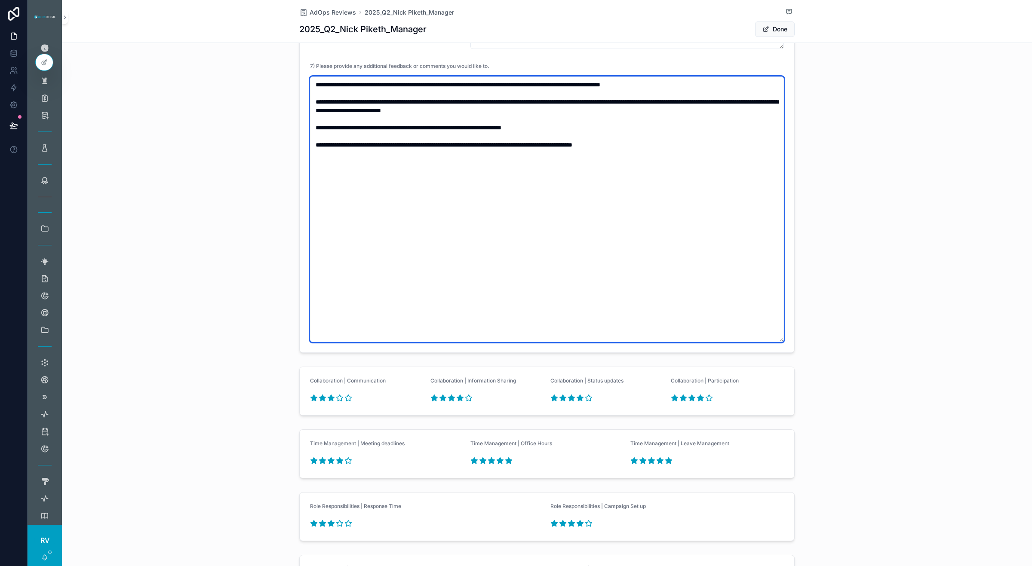
click at [695, 87] on textarea "**********" at bounding box center [547, 210] width 474 height 266
drag, startPoint x: 595, startPoint y: 88, endPoint x: 534, endPoint y: 86, distance: 60.7
click at [534, 86] on textarea "**********" at bounding box center [547, 210] width 474 height 266
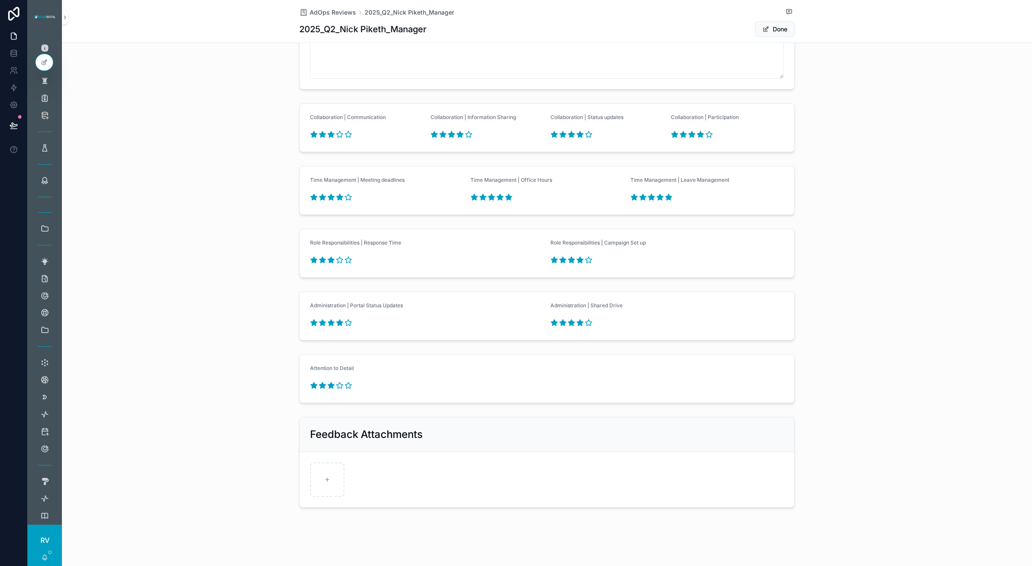
scroll to position [1072, 0]
